Goal: Task Accomplishment & Management: Use online tool/utility

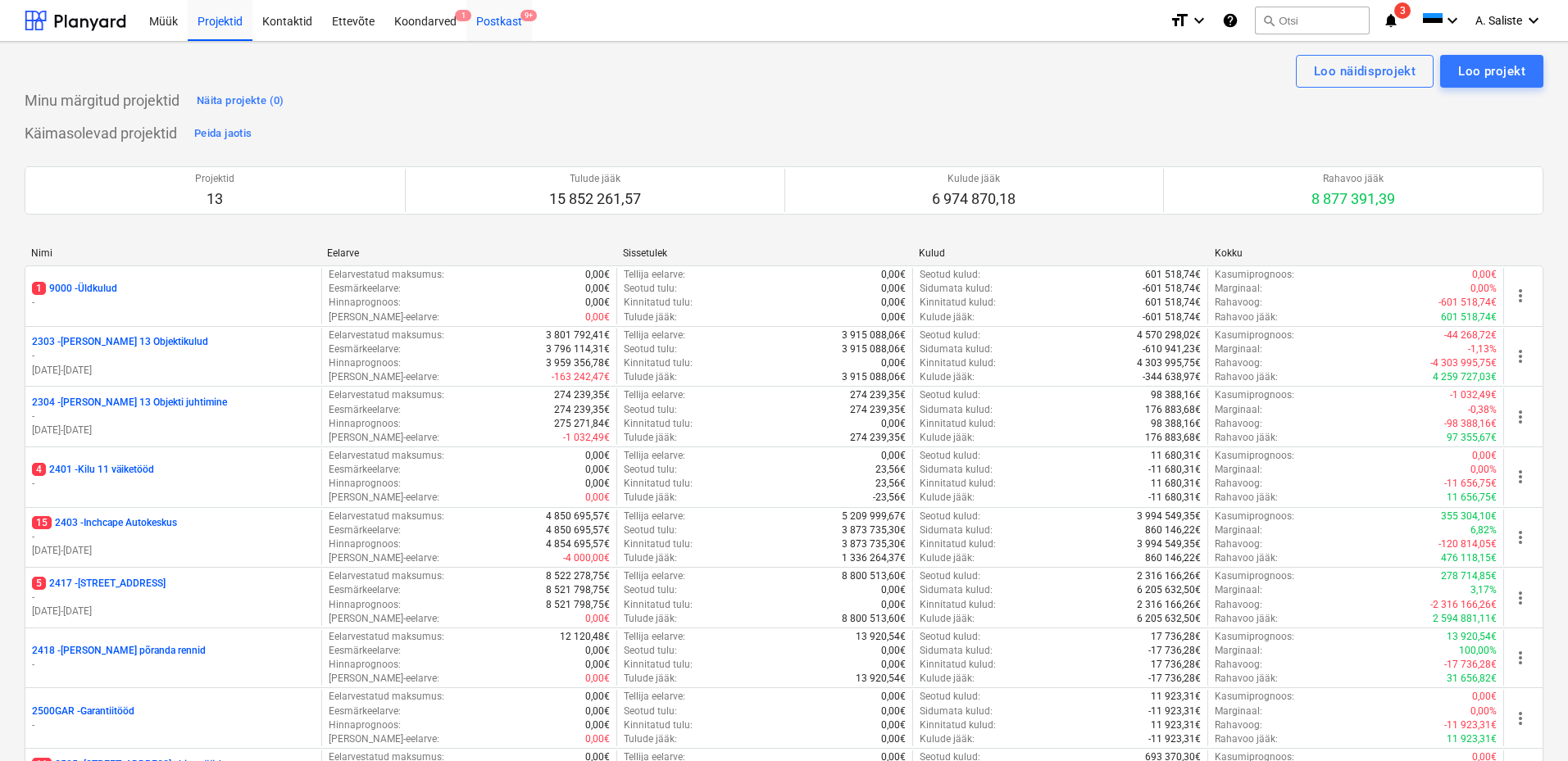
click at [506, 20] on div "Postkast 9+" at bounding box center [499, 20] width 66 height 42
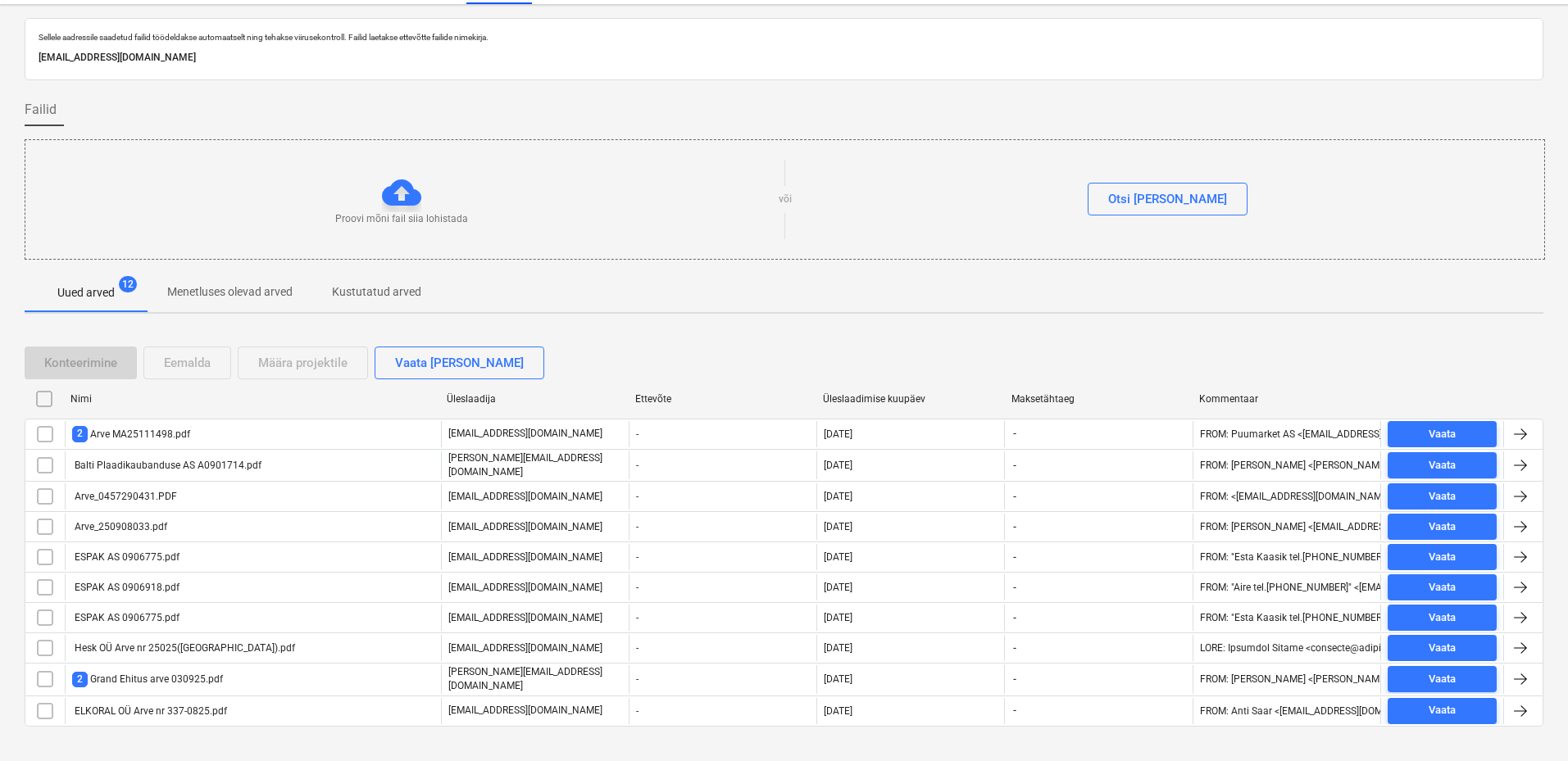
scroll to position [58, 0]
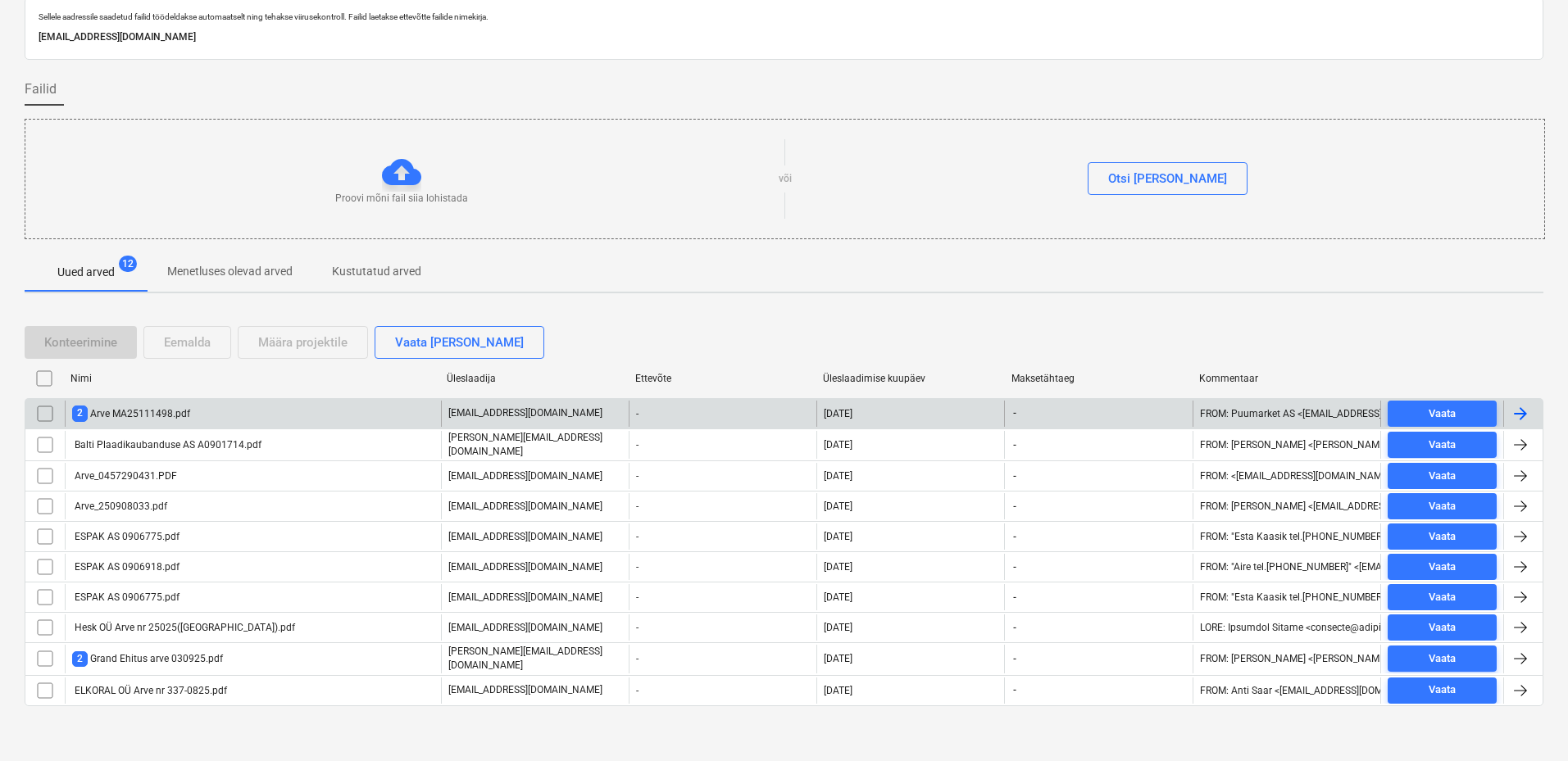
click at [159, 416] on div "2 Arve MA25111498.pdf" at bounding box center [131, 413] width 118 height 16
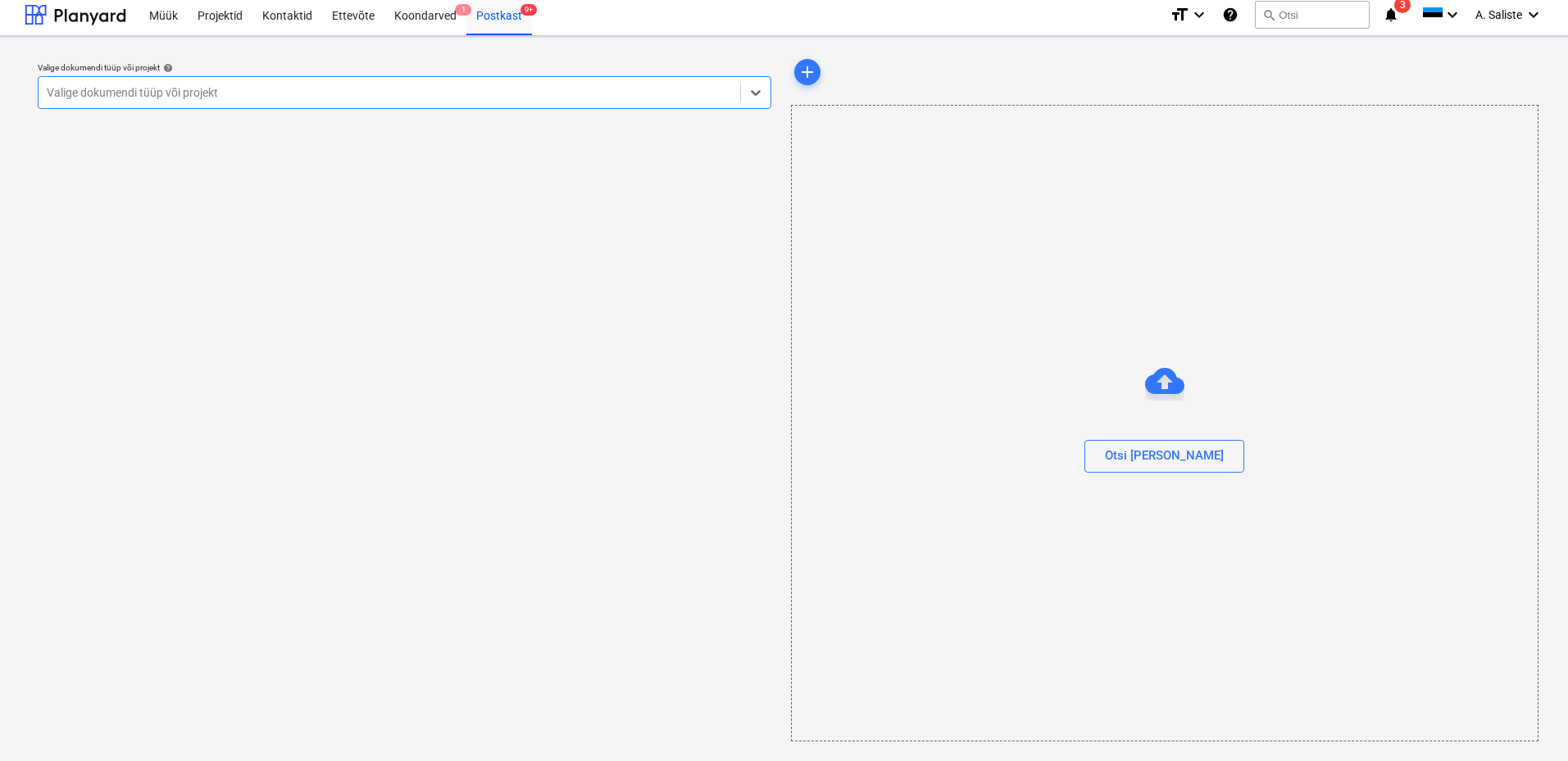
scroll to position [6, 0]
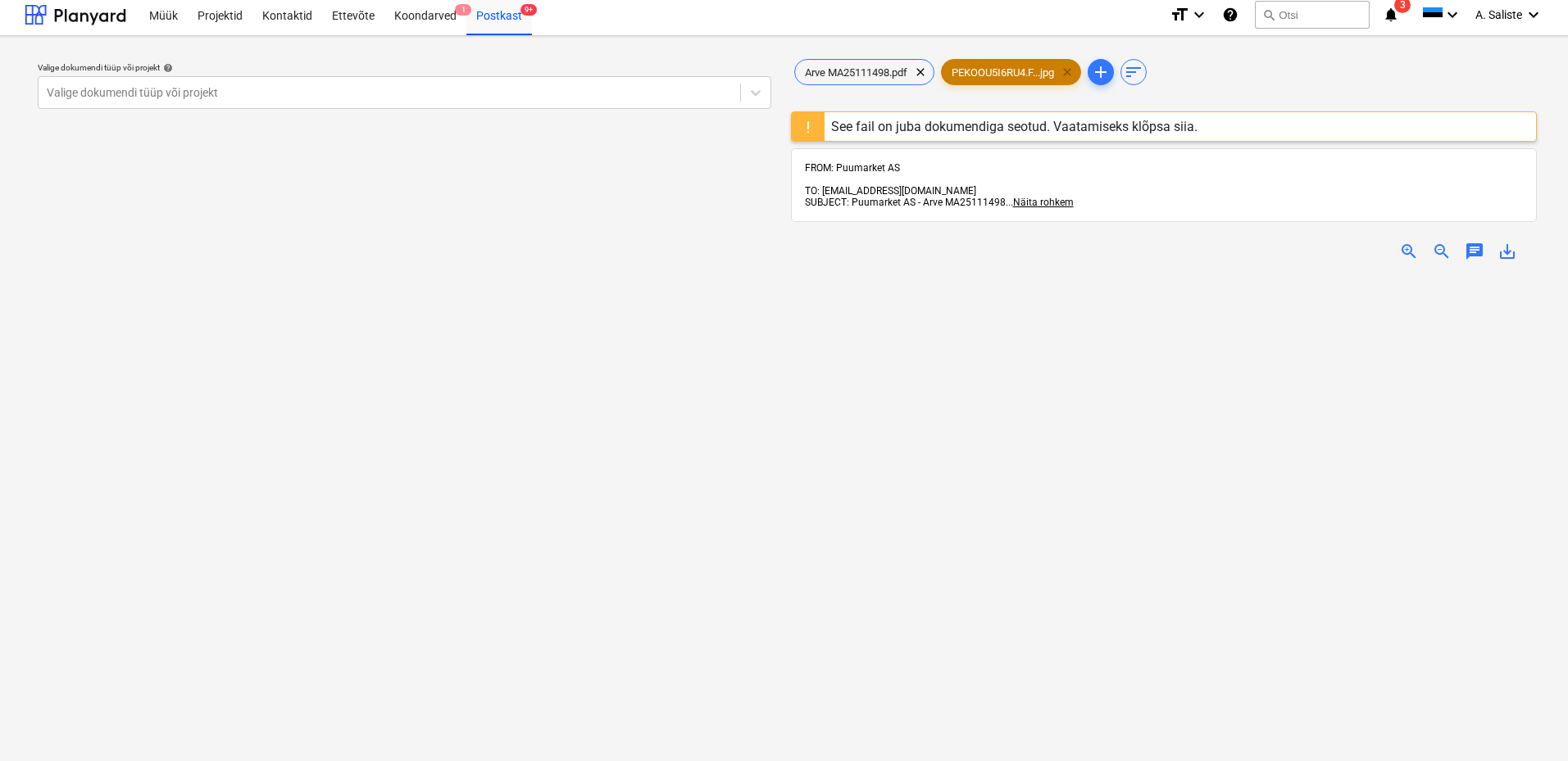
click at [1075, 69] on span "clear" at bounding box center [1067, 73] width 20 height 20
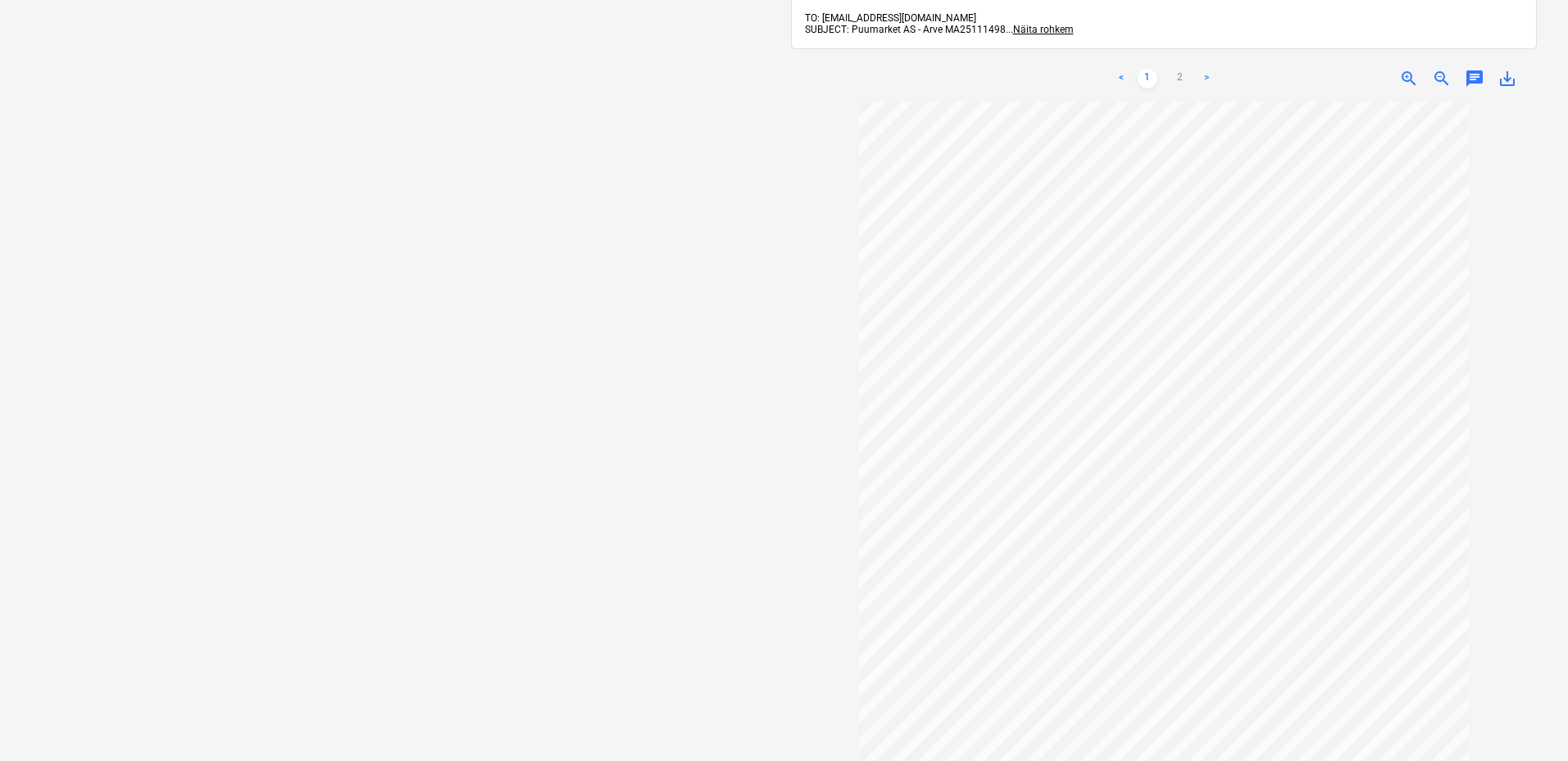
scroll to position [130, 0]
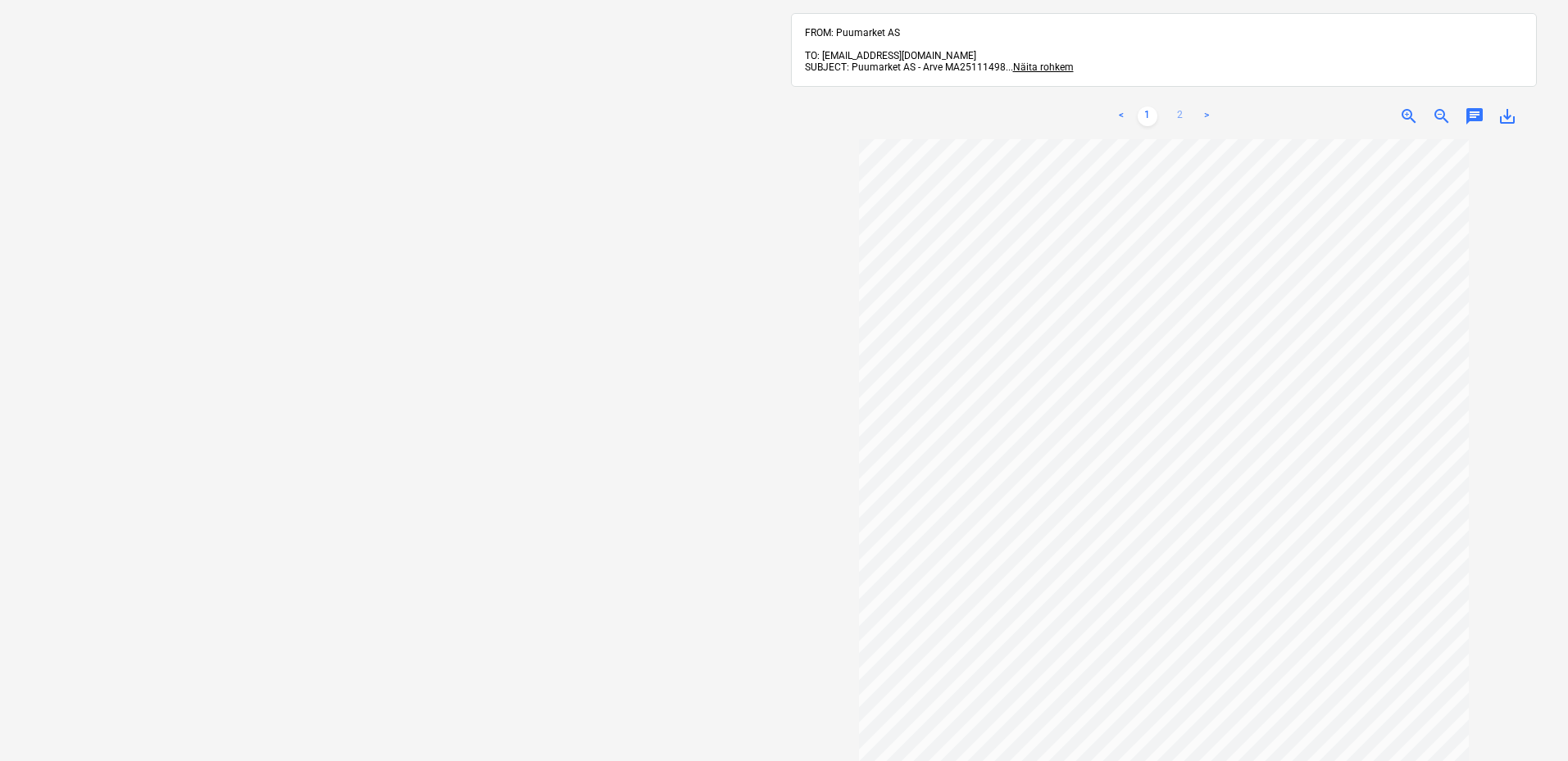
click at [1176, 107] on link "2" at bounding box center [1180, 117] width 20 height 20
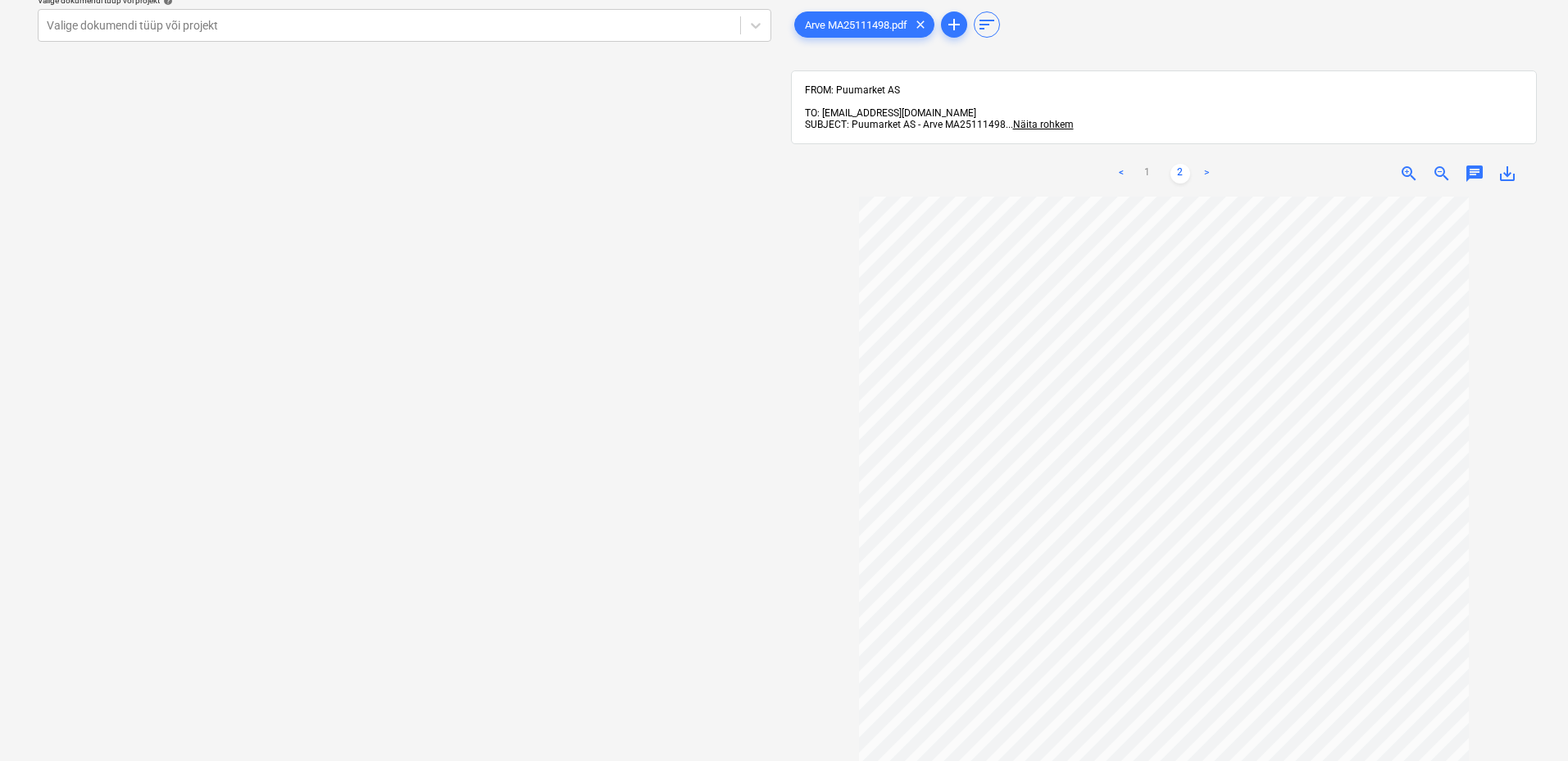
scroll to position [0, 0]
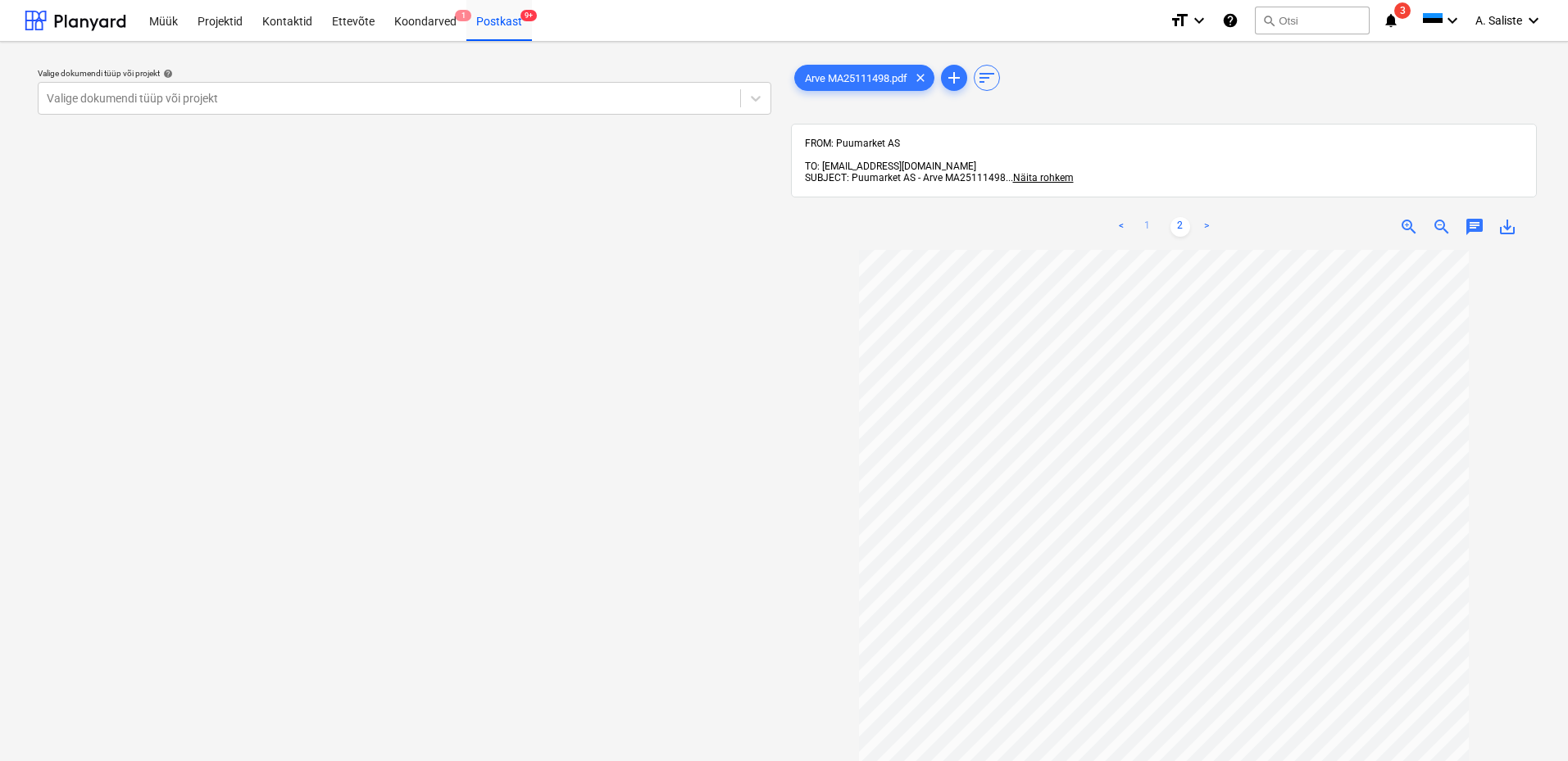
click at [1148, 217] on link "1" at bounding box center [1148, 227] width 20 height 20
